Goal: Entertainment & Leisure: Consume media (video, audio)

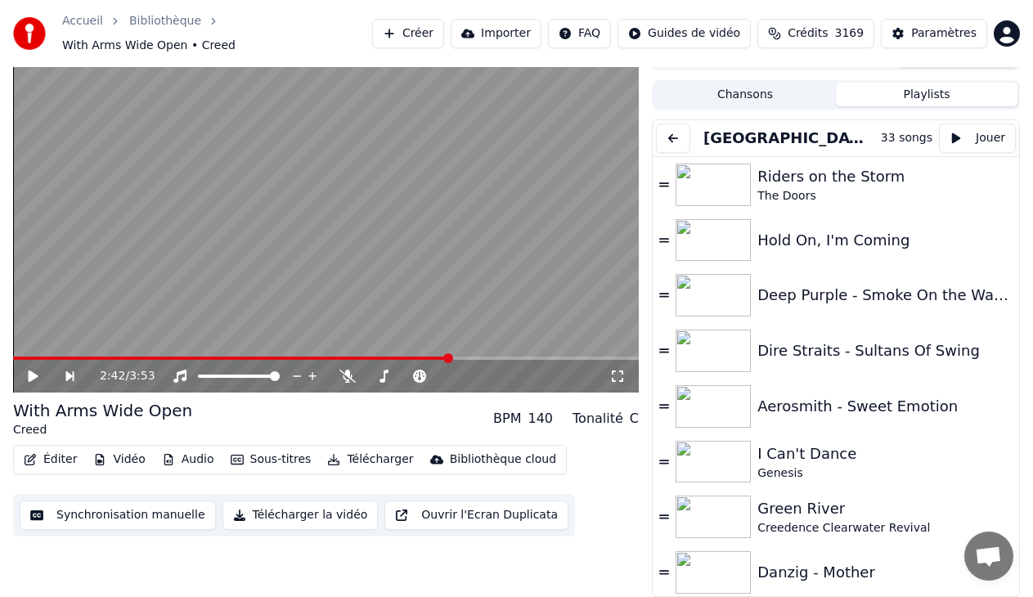
click at [683, 141] on button at bounding box center [673, 137] width 34 height 29
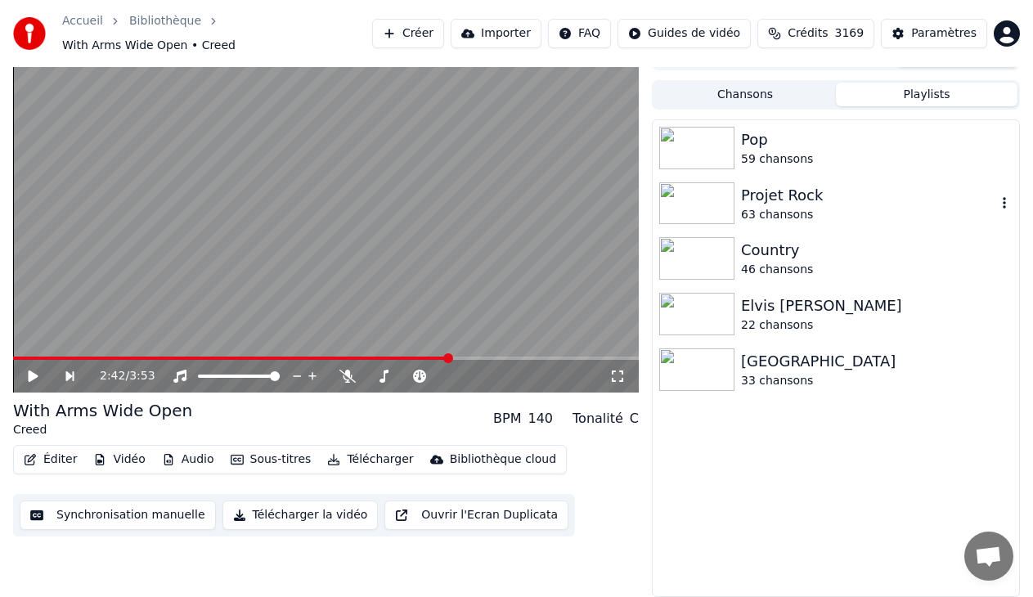
click at [701, 211] on img at bounding box center [696, 203] width 75 height 43
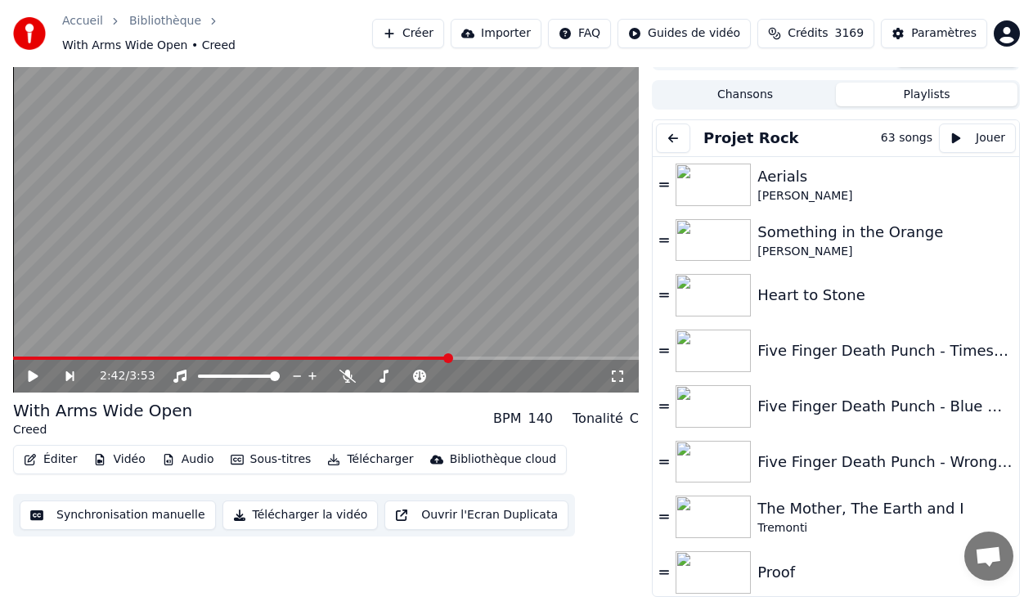
click at [674, 138] on button at bounding box center [673, 137] width 34 height 29
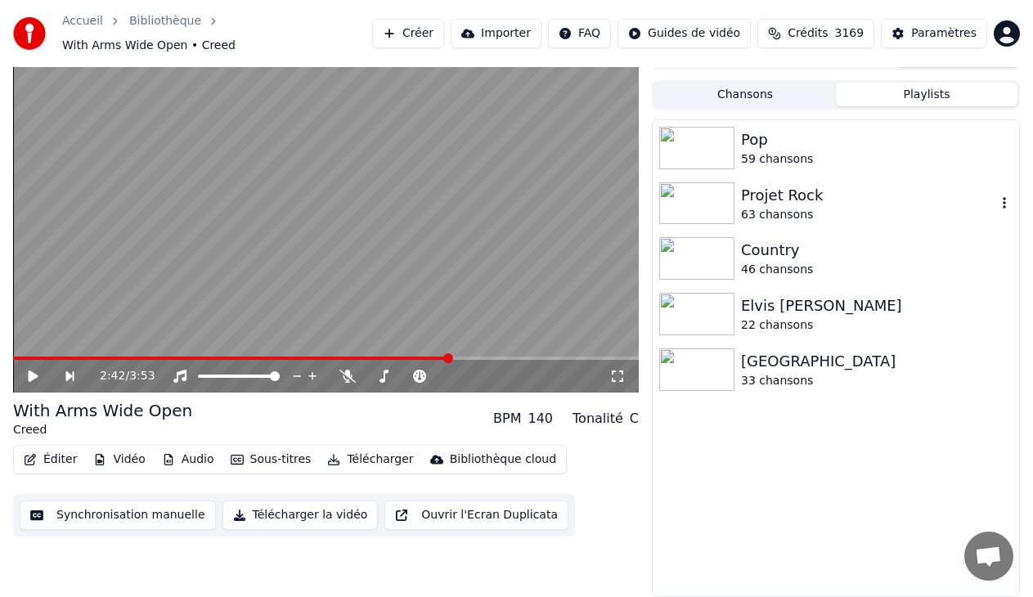
click at [761, 195] on div "Projet Rock" at bounding box center [868, 195] width 255 height 23
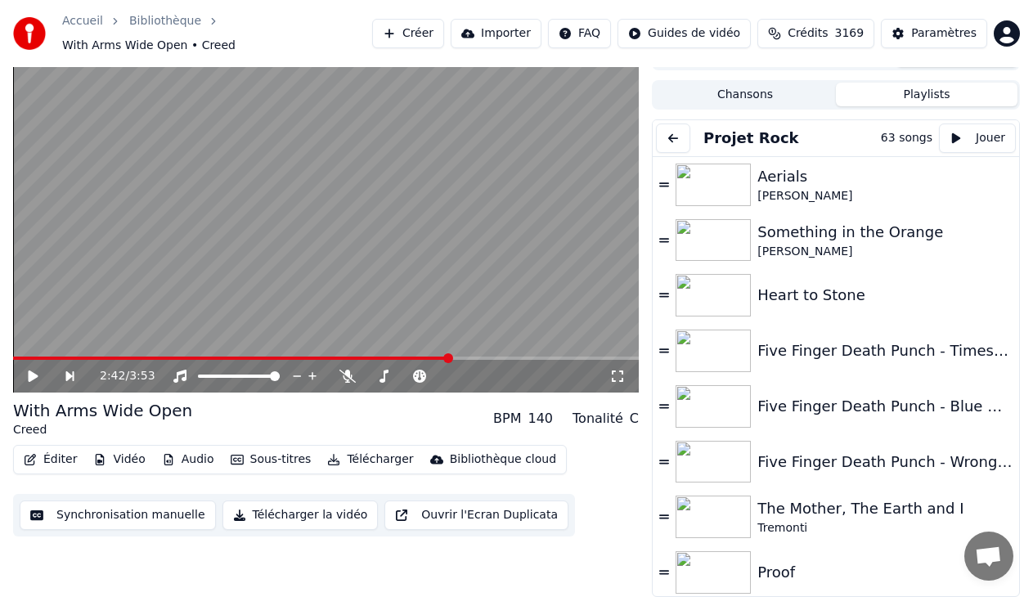
click at [682, 138] on button at bounding box center [673, 137] width 34 height 29
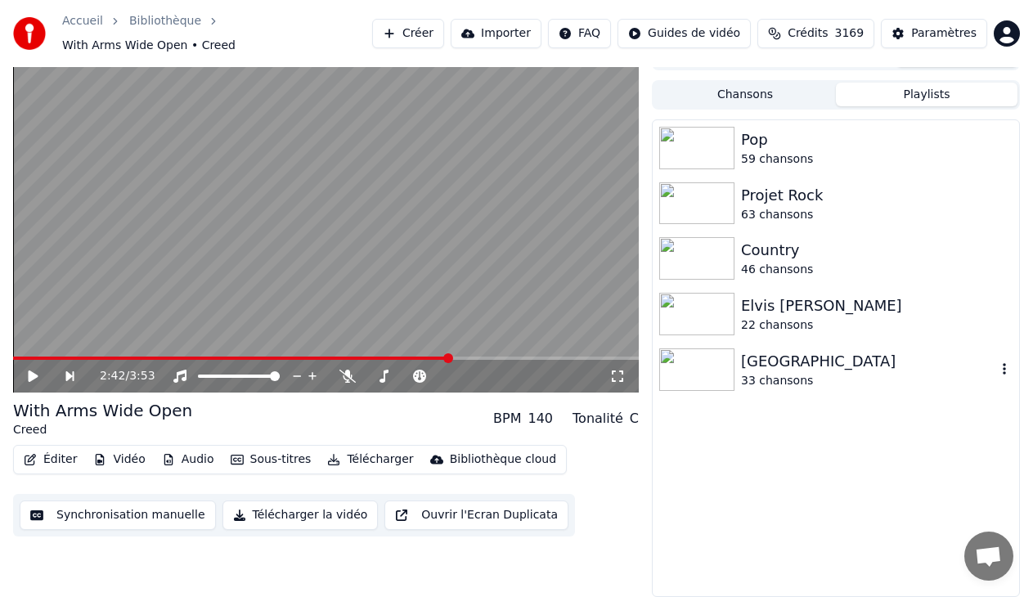
click at [821, 367] on div "[GEOGRAPHIC_DATA]" at bounding box center [868, 361] width 255 height 23
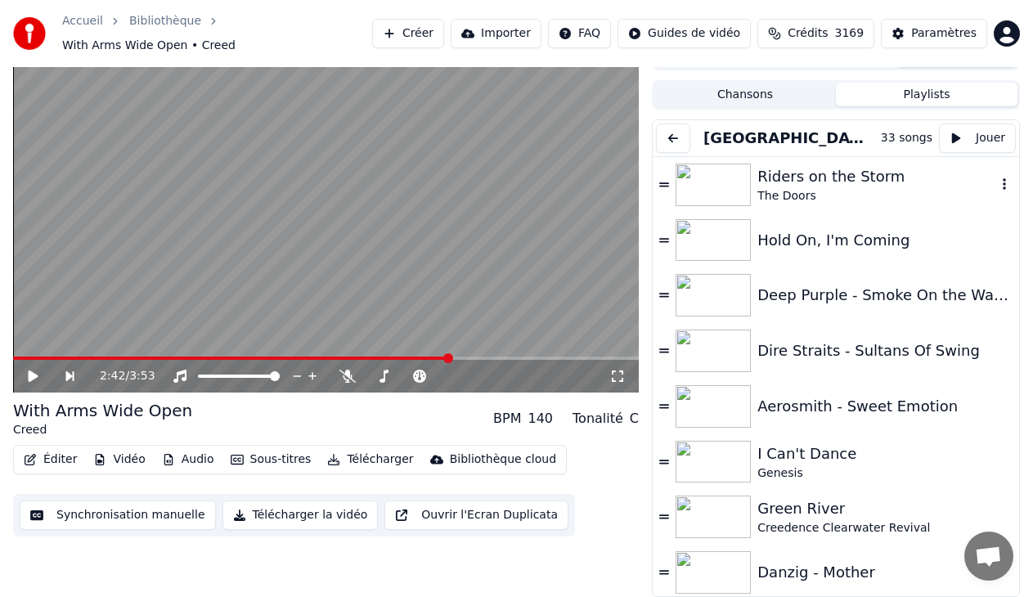
click at [711, 195] on img at bounding box center [712, 185] width 75 height 43
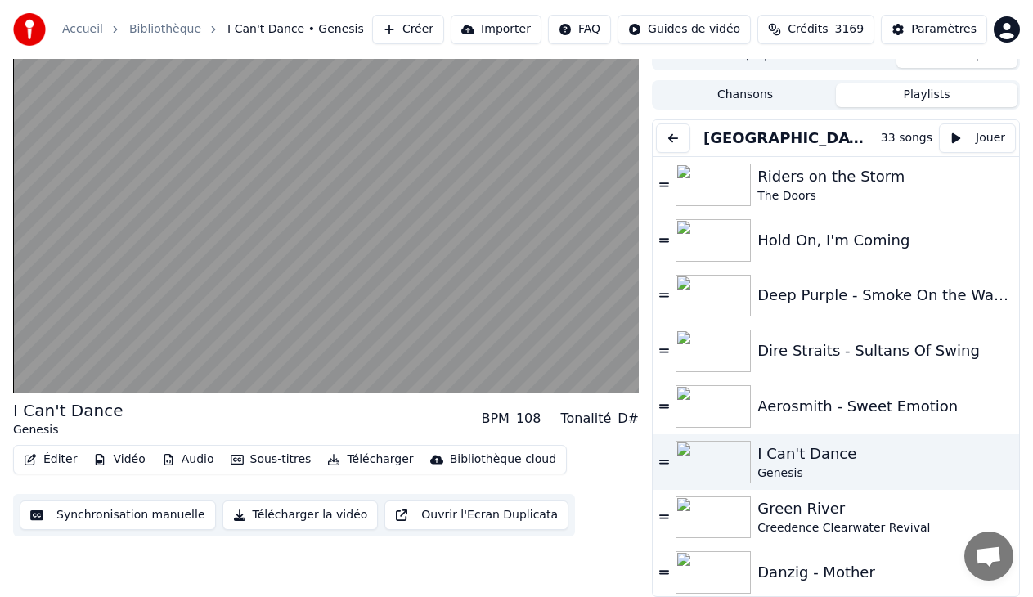
scroll to position [26, 0]
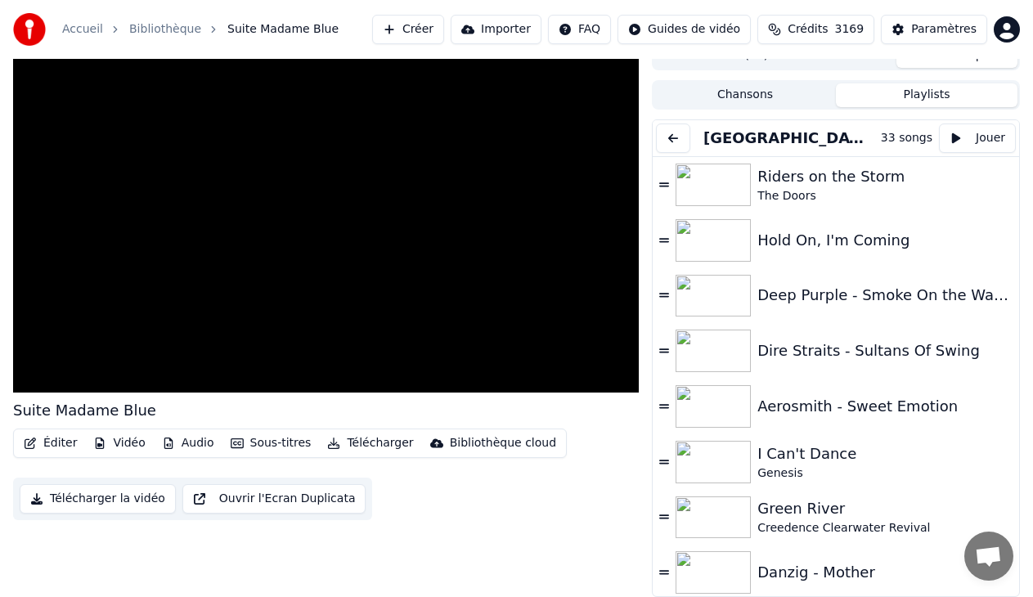
scroll to position [18, 0]
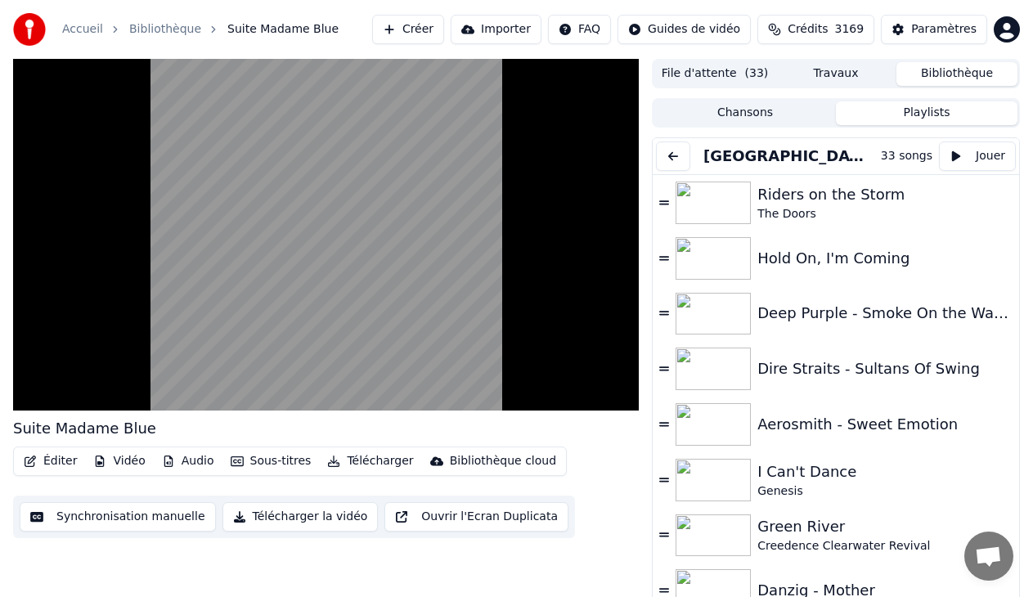
scroll to position [18, 0]
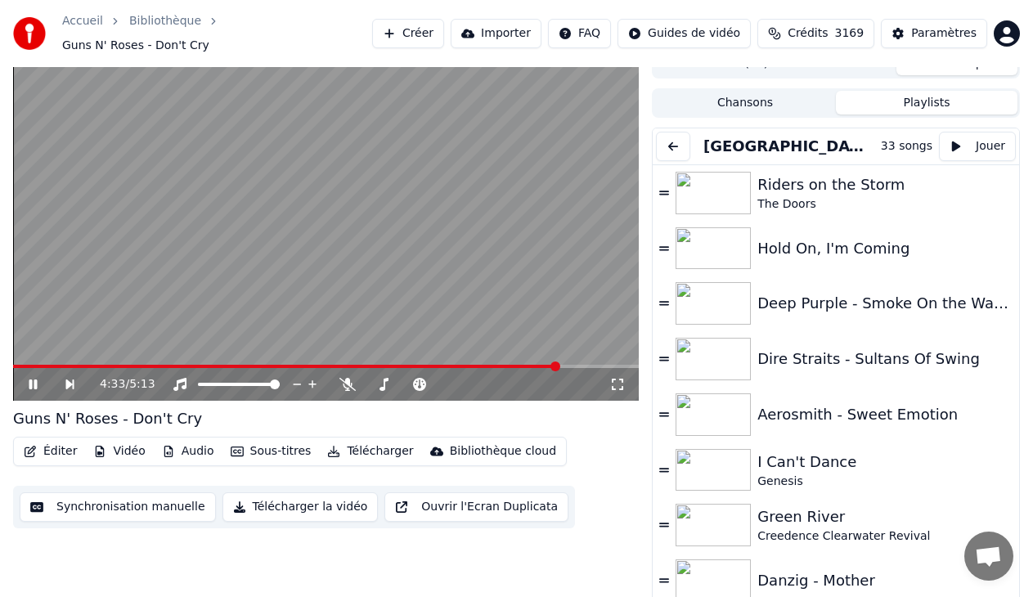
click at [567, 557] on div "4:33 / 5:13 Guns N' Roses - Don't Cry Éditer Vidéo Audio Sous-titres Télécharge…" at bounding box center [325, 327] width 625 height 556
